Goal: Find specific page/section: Find specific page/section

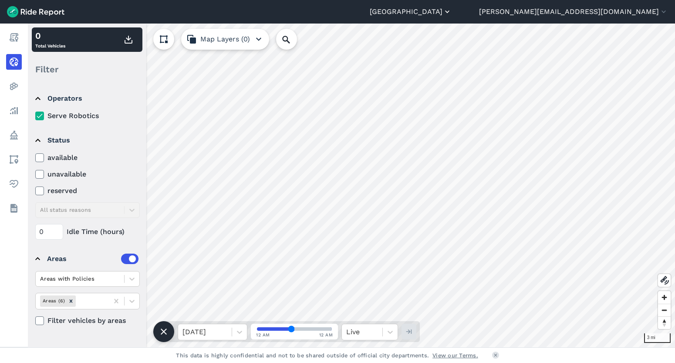
click at [452, 13] on button "[GEOGRAPHIC_DATA]" at bounding box center [411, 12] width 82 height 10
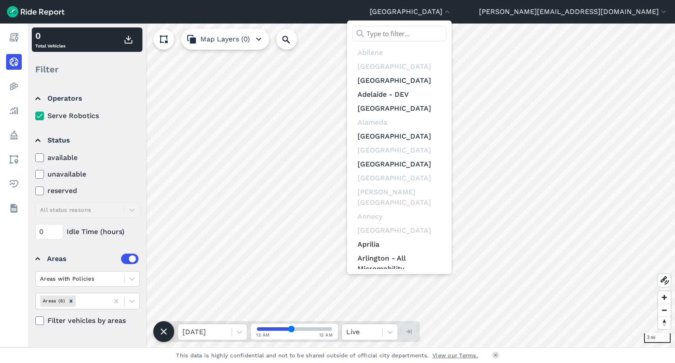
click at [446, 29] on input "text" at bounding box center [399, 34] width 94 height 16
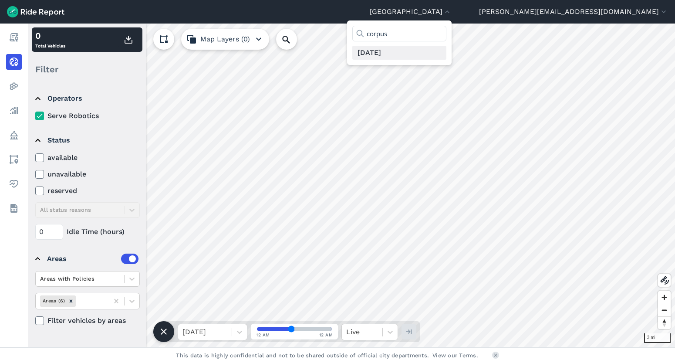
type input "corpus"
click at [446, 53] on link "[DATE]" at bounding box center [399, 53] width 94 height 14
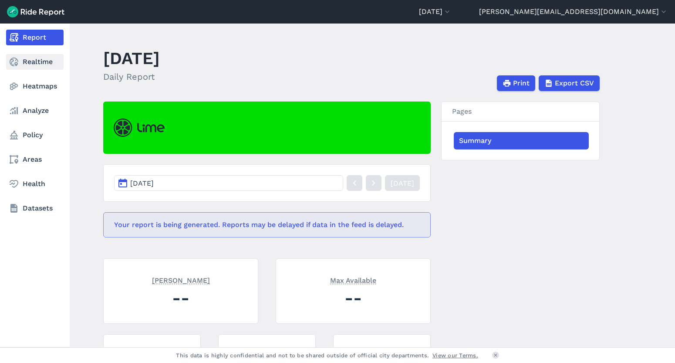
drag, startPoint x: 33, startPoint y: 57, endPoint x: 34, endPoint y: 62, distance: 4.5
click at [33, 57] on link "Realtime" at bounding box center [34, 62] width 57 height 16
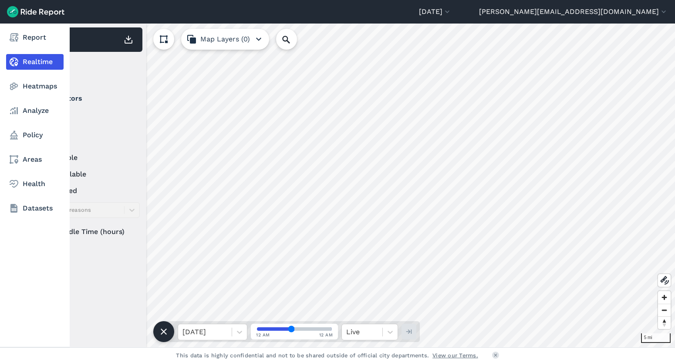
drag, startPoint x: 27, startPoint y: 40, endPoint x: 45, endPoint y: 56, distance: 24.1
click at [27, 40] on link "Report" at bounding box center [34, 38] width 57 height 16
